Goal: Find specific fact: Find specific fact

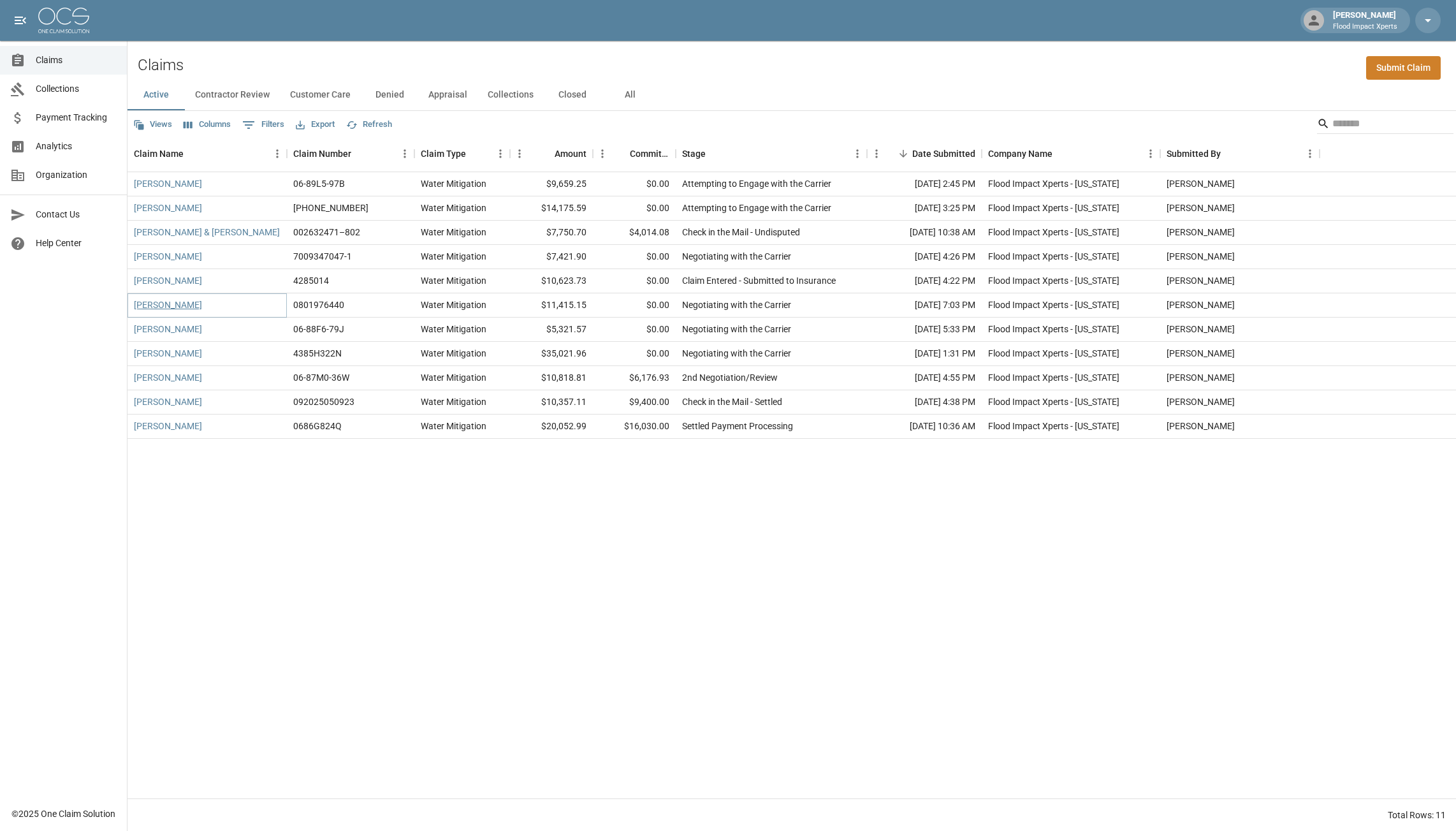
click at [171, 309] on link "[PERSON_NAME]" at bounding box center [168, 305] width 68 height 13
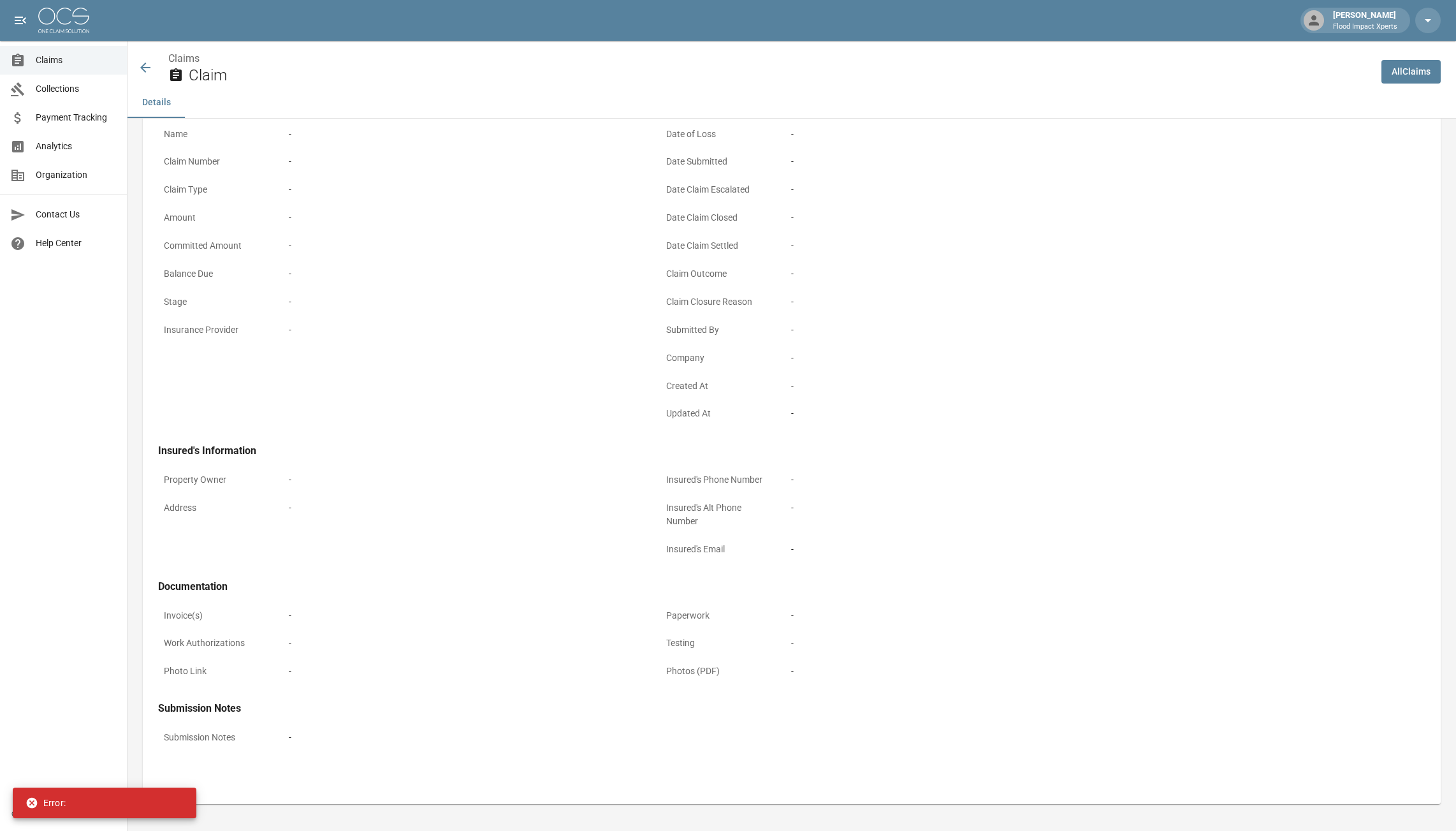
scroll to position [85, 0]
click at [150, 71] on icon at bounding box center [145, 67] width 15 height 15
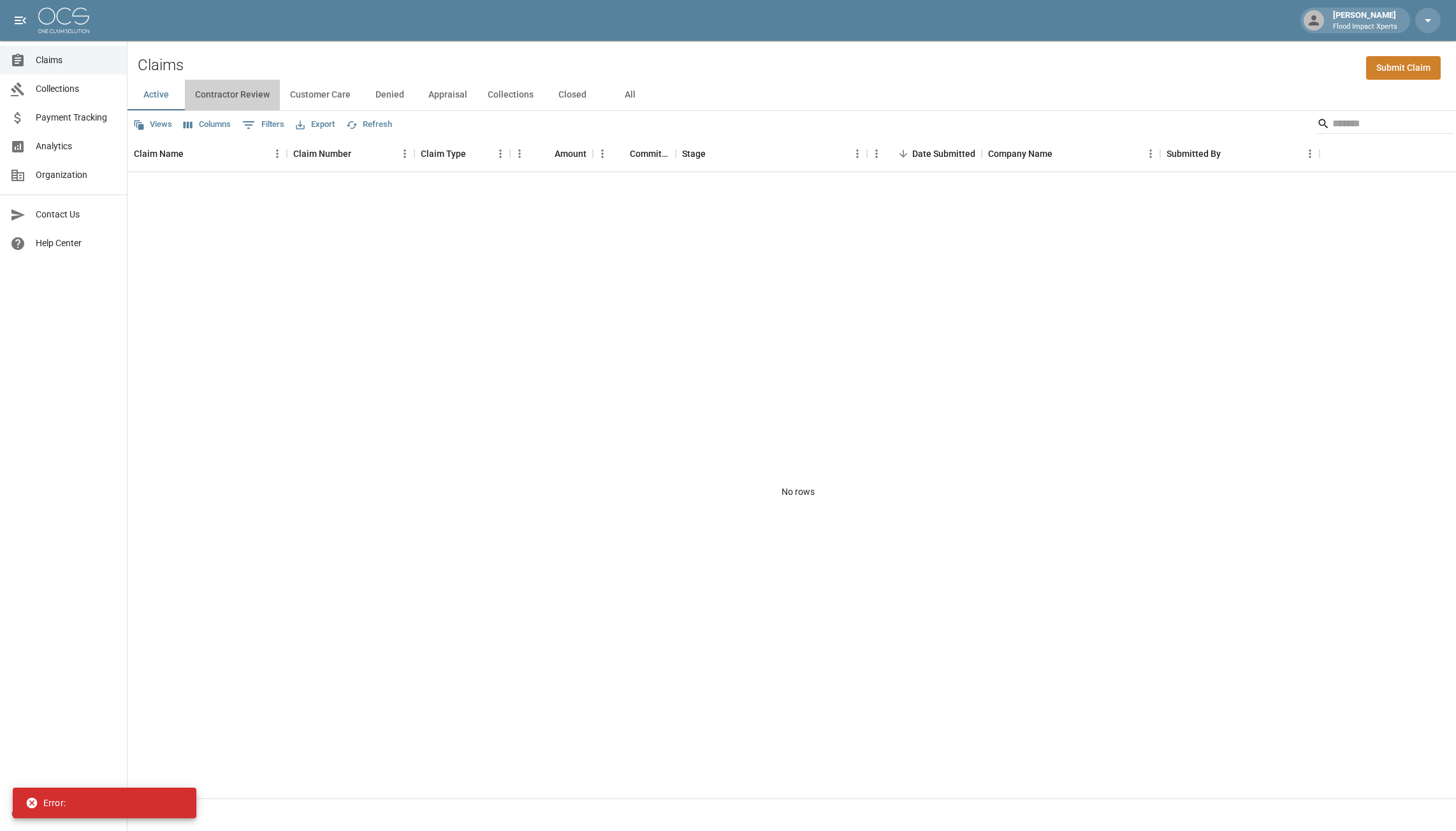
click at [248, 80] on button "Contractor Review" at bounding box center [232, 95] width 95 height 31
click at [334, 90] on button "Customer Care" at bounding box center [320, 95] width 81 height 31
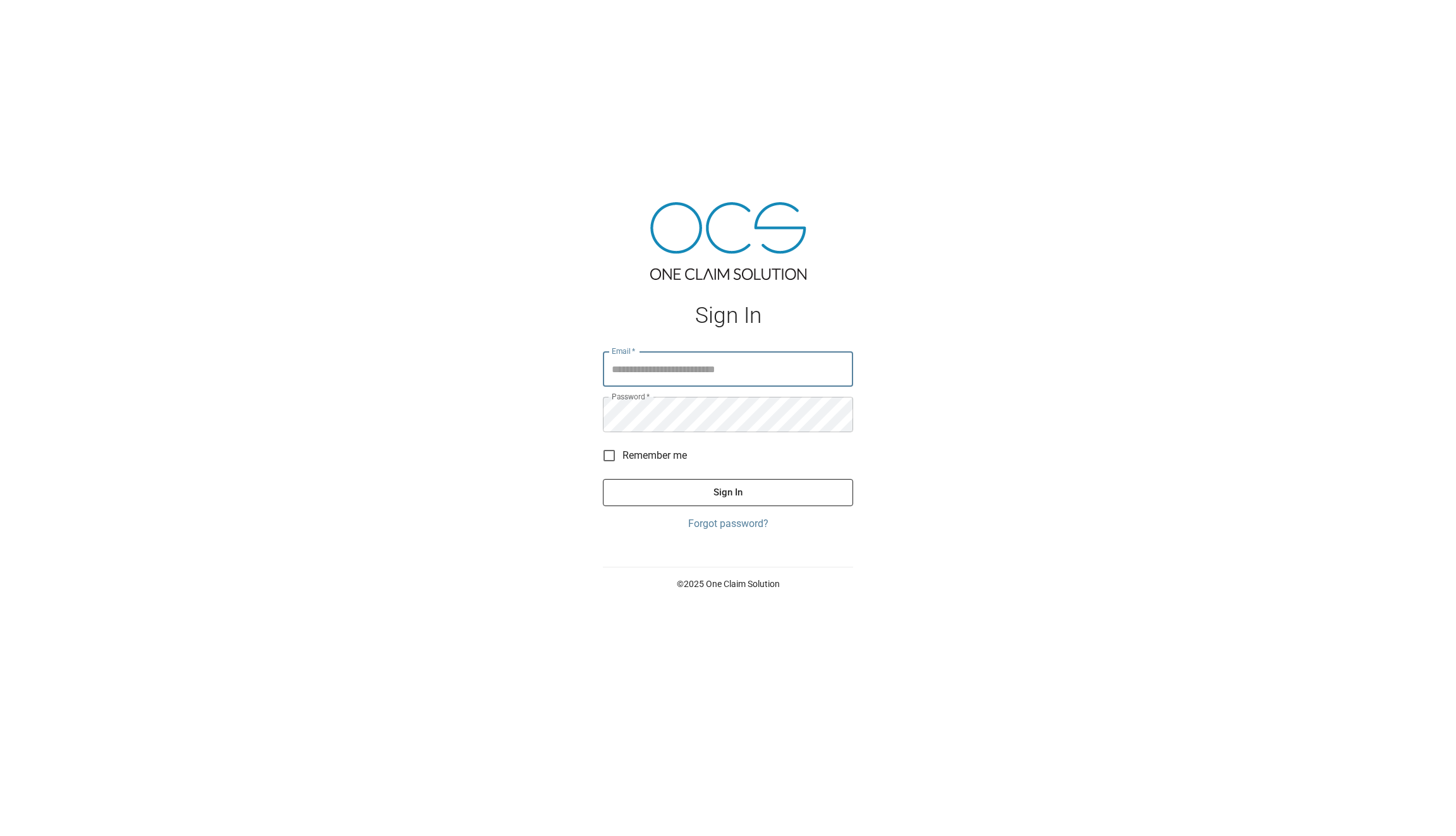
type input "**********"
click at [689, 502] on button "Sign In" at bounding box center [728, 492] width 251 height 26
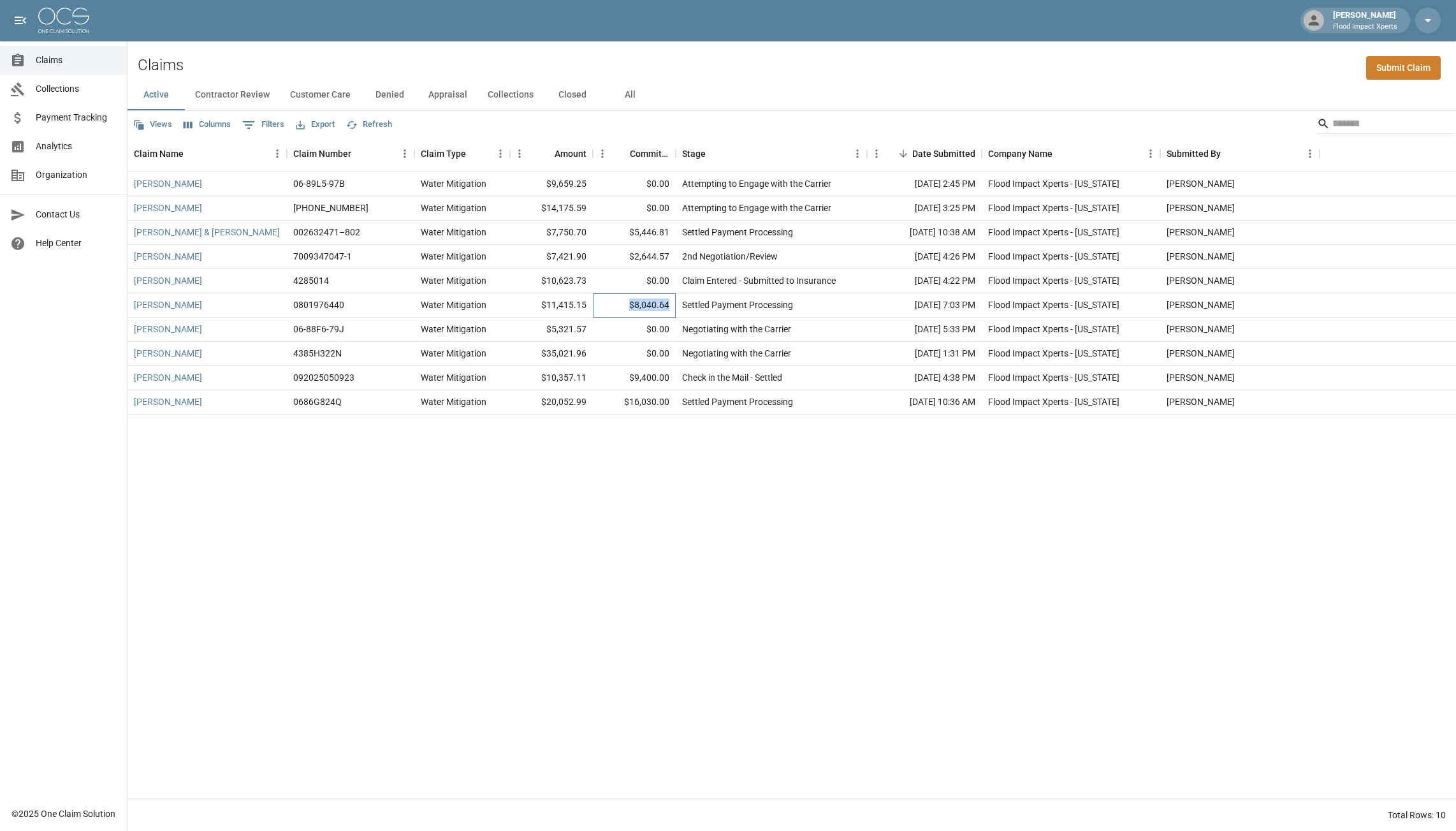
drag, startPoint x: 670, startPoint y: 305, endPoint x: 628, endPoint y: 304, distance: 42.0
click at [628, 304] on div "$8,040.64" at bounding box center [635, 306] width 83 height 24
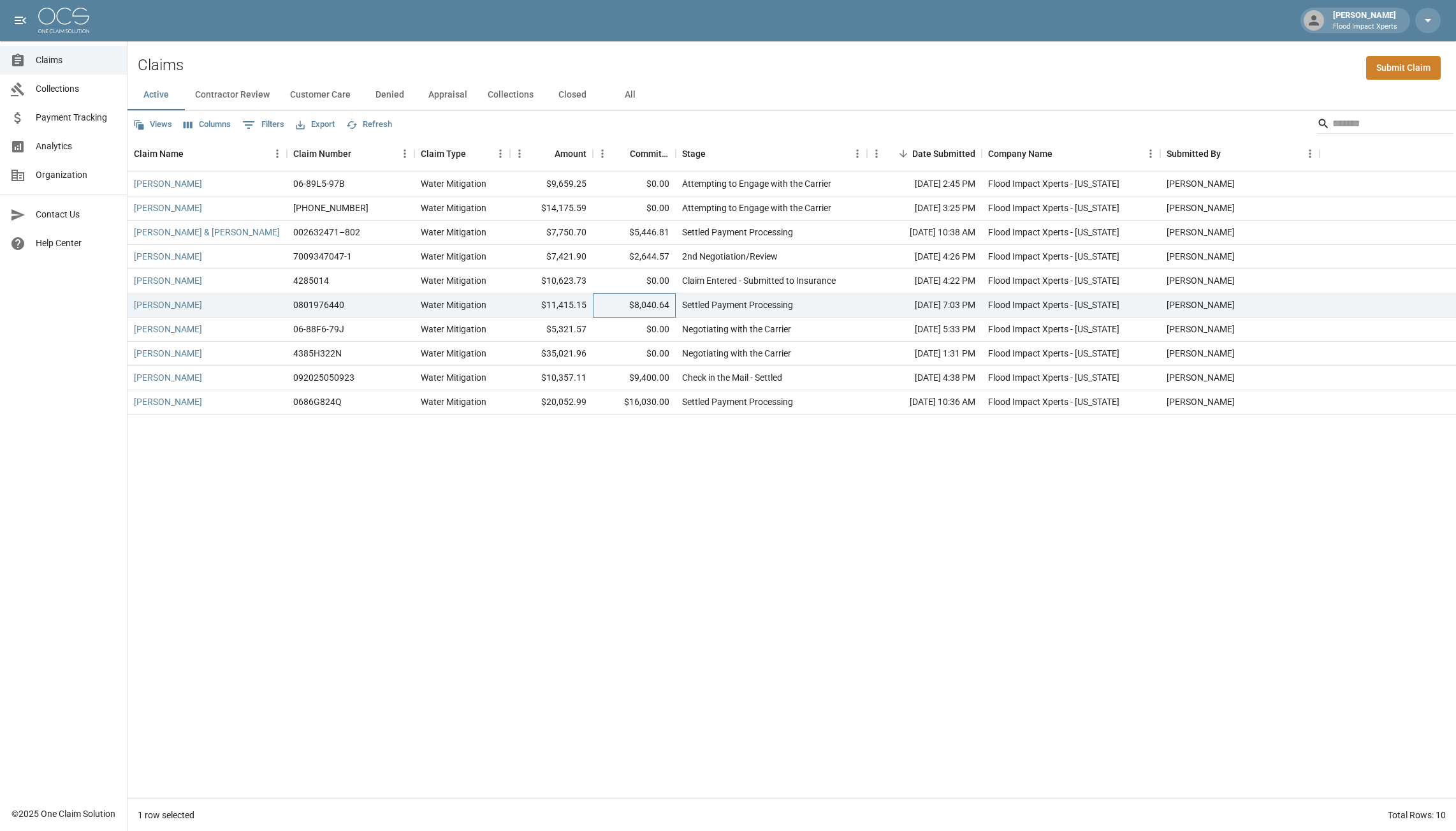
click at [628, 304] on div "$8,040.64" at bounding box center [635, 306] width 83 height 24
drag, startPoint x: 670, startPoint y: 304, endPoint x: 615, endPoint y: 304, distance: 55.0
click at [614, 304] on div "$8,040.64" at bounding box center [635, 306] width 83 height 24
copy div "$8,040.64"
click at [184, 305] on link "[PERSON_NAME]" at bounding box center [168, 305] width 68 height 13
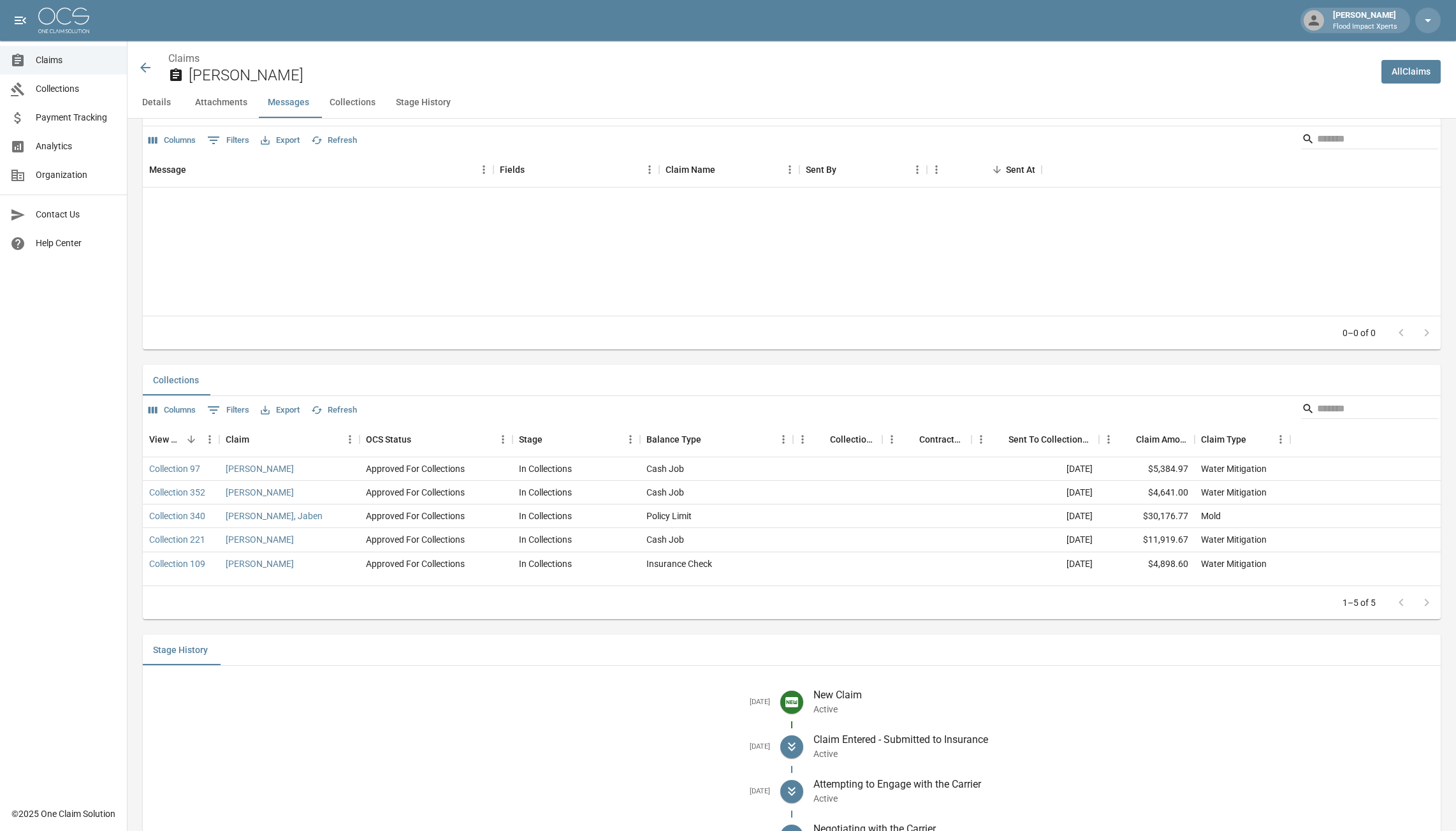
scroll to position [1332, 0]
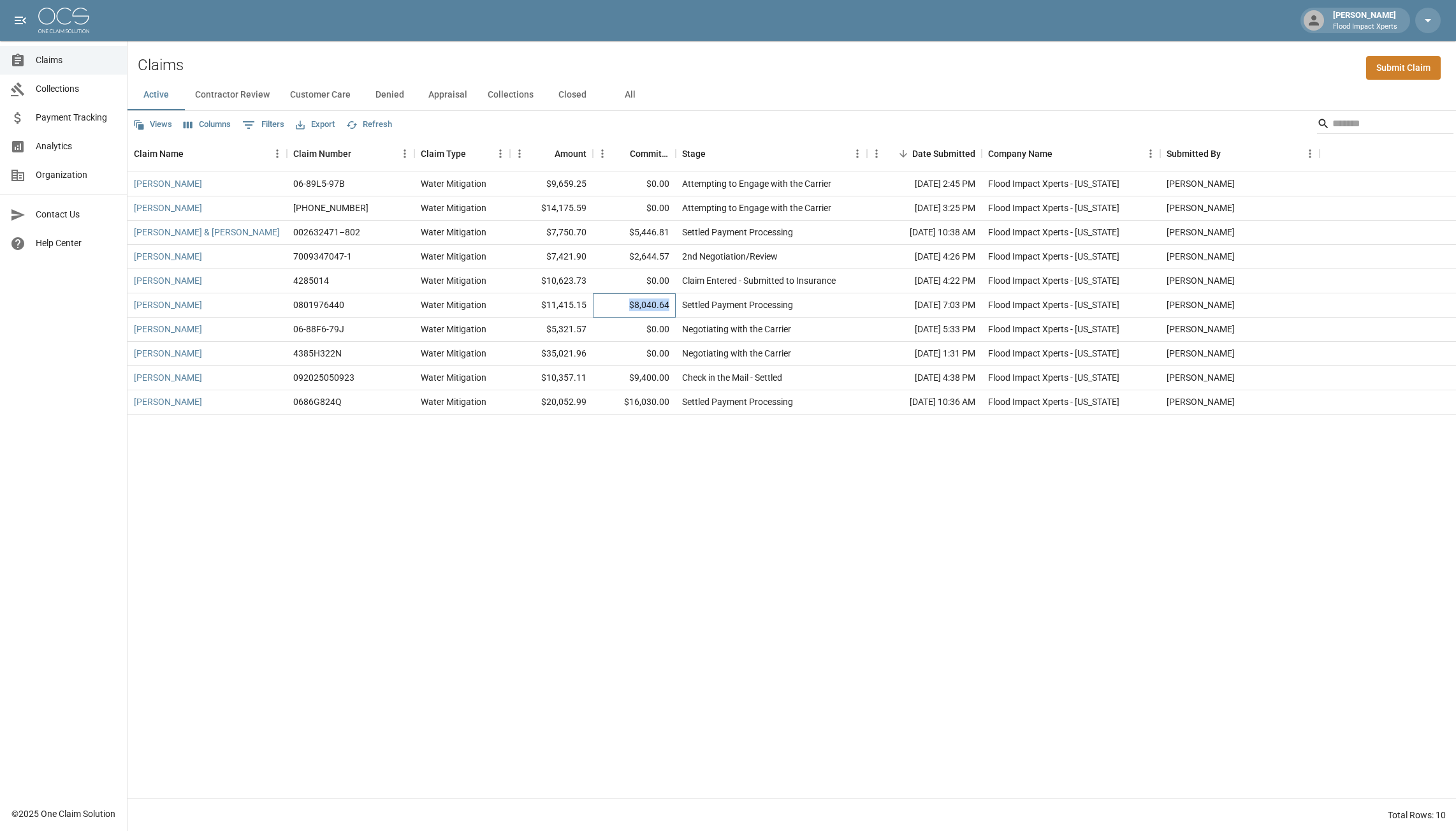
drag, startPoint x: 669, startPoint y: 304, endPoint x: 625, endPoint y: 304, distance: 44.0
click at [625, 304] on div "$8,040.64" at bounding box center [635, 306] width 83 height 24
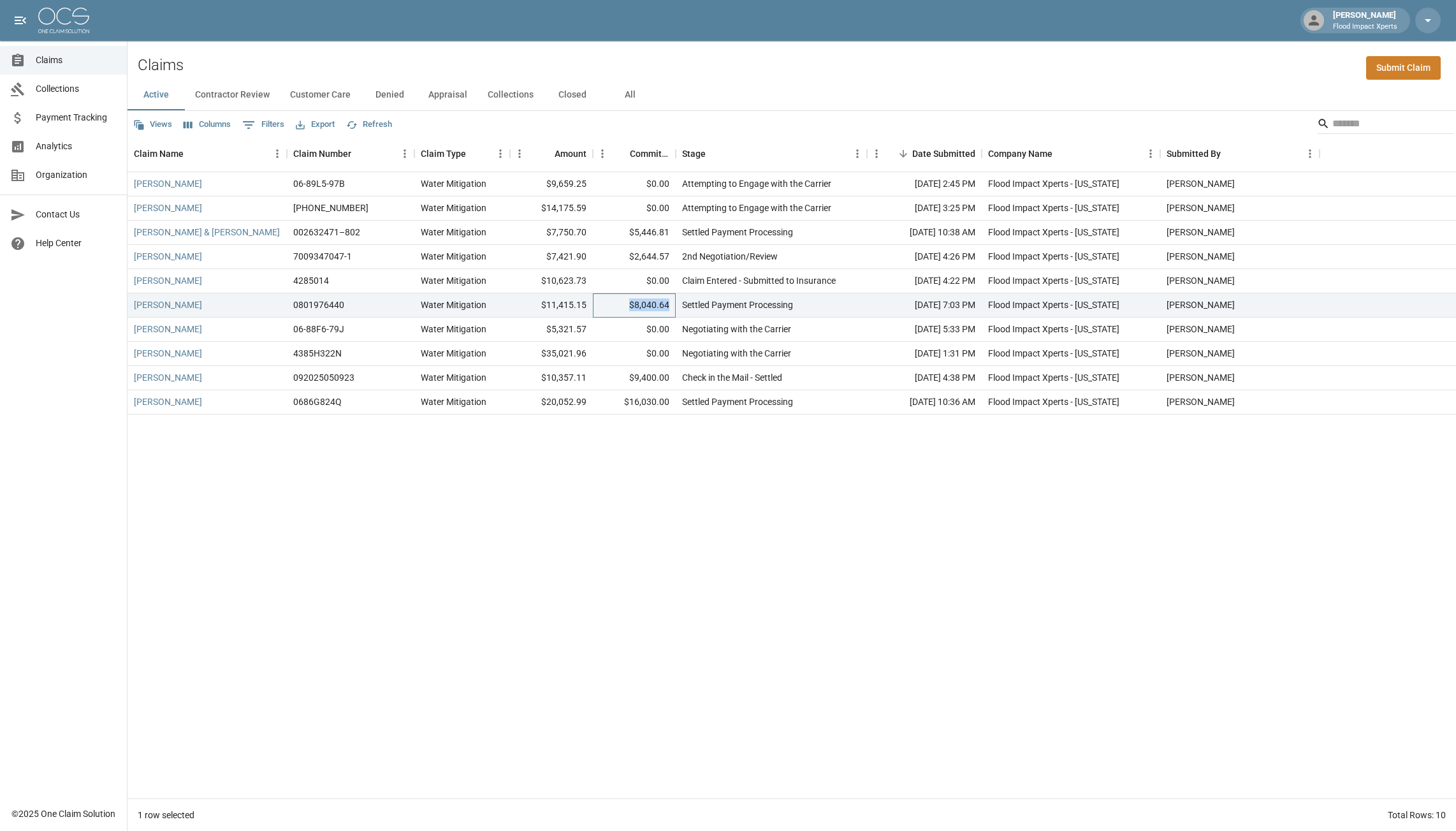
copy div "$8,040.64"
